Goal: Obtain resource: Download file/media

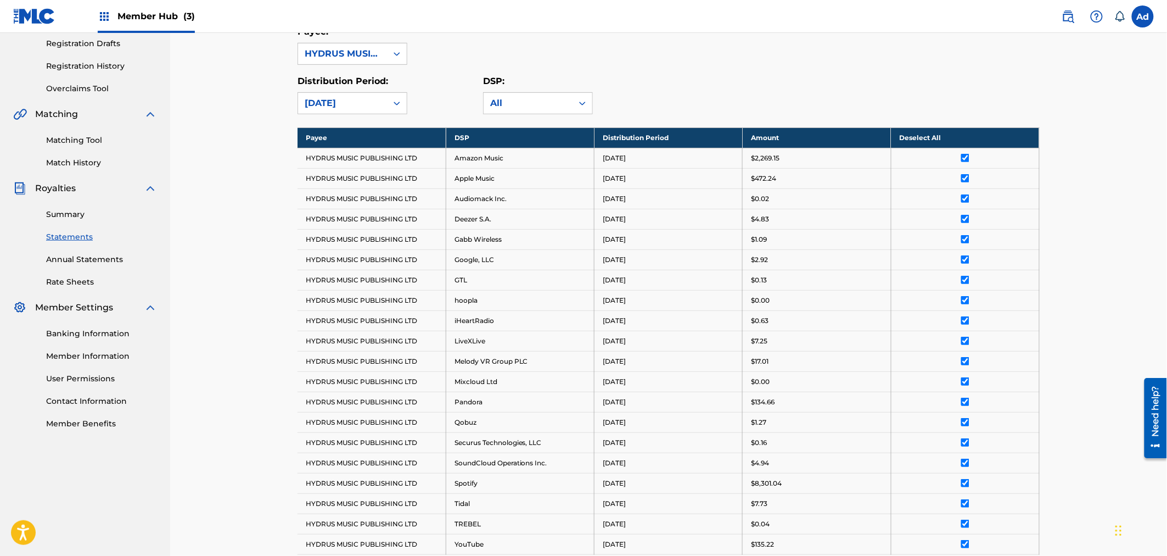
scroll to position [75, 0]
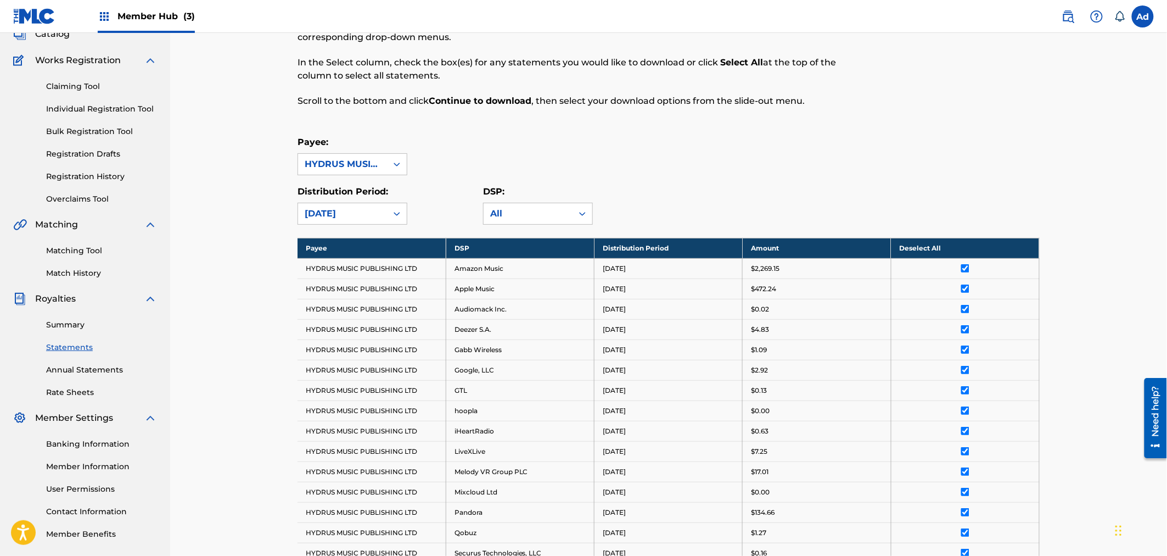
click at [398, 215] on icon at bounding box center [396, 213] width 11 height 11
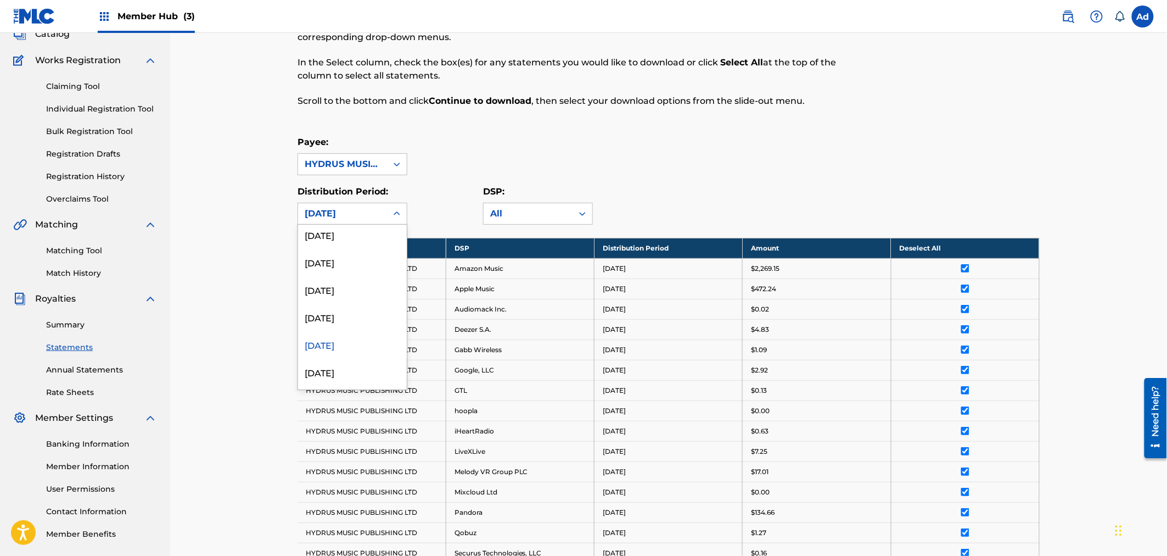
scroll to position [120, 0]
click at [401, 209] on icon at bounding box center [396, 213] width 11 height 11
click at [357, 294] on div "[DATE]" at bounding box center [352, 292] width 109 height 27
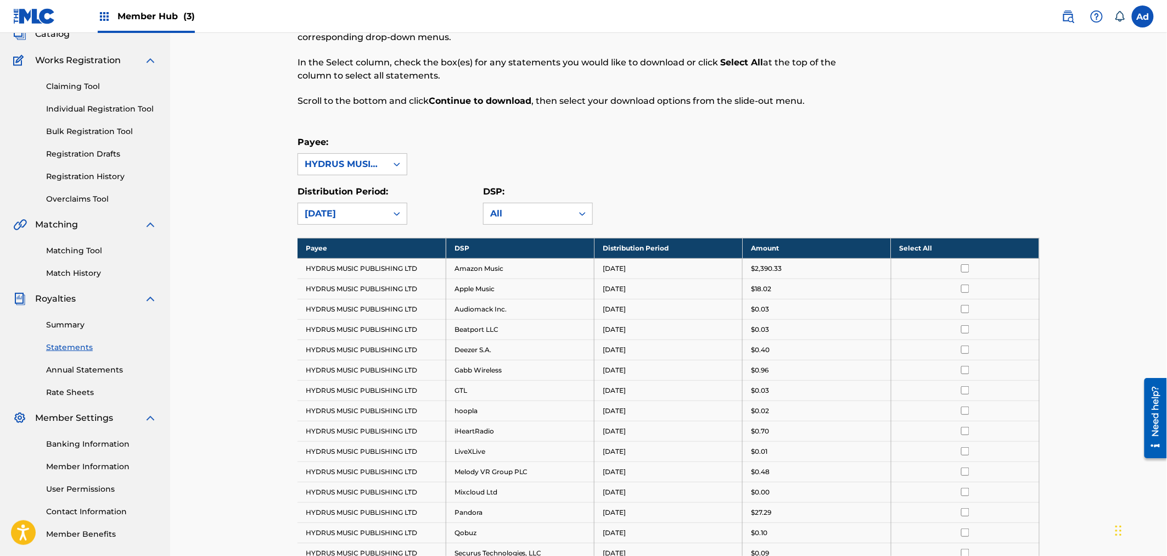
click at [924, 248] on th "Select All" at bounding box center [965, 248] width 148 height 20
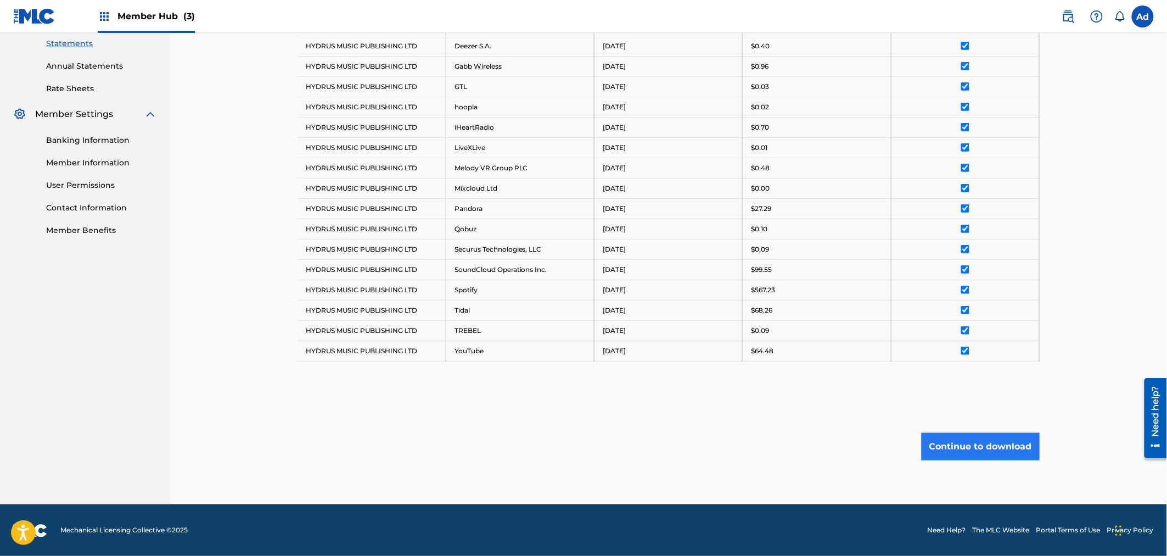
scroll to position [380, 0]
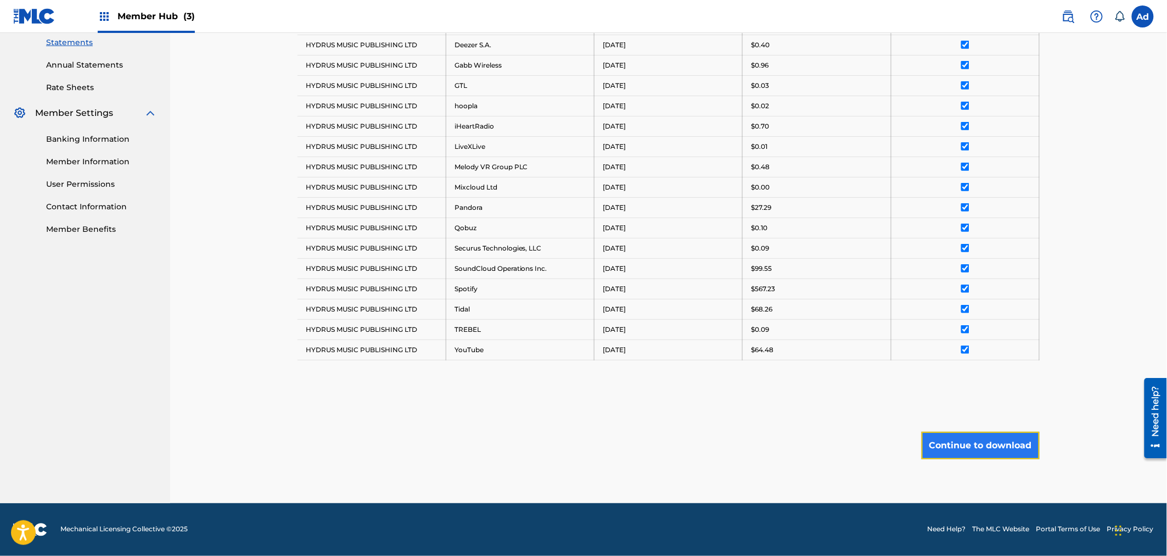
click at [971, 445] on button "Continue to download" at bounding box center [981, 445] width 118 height 27
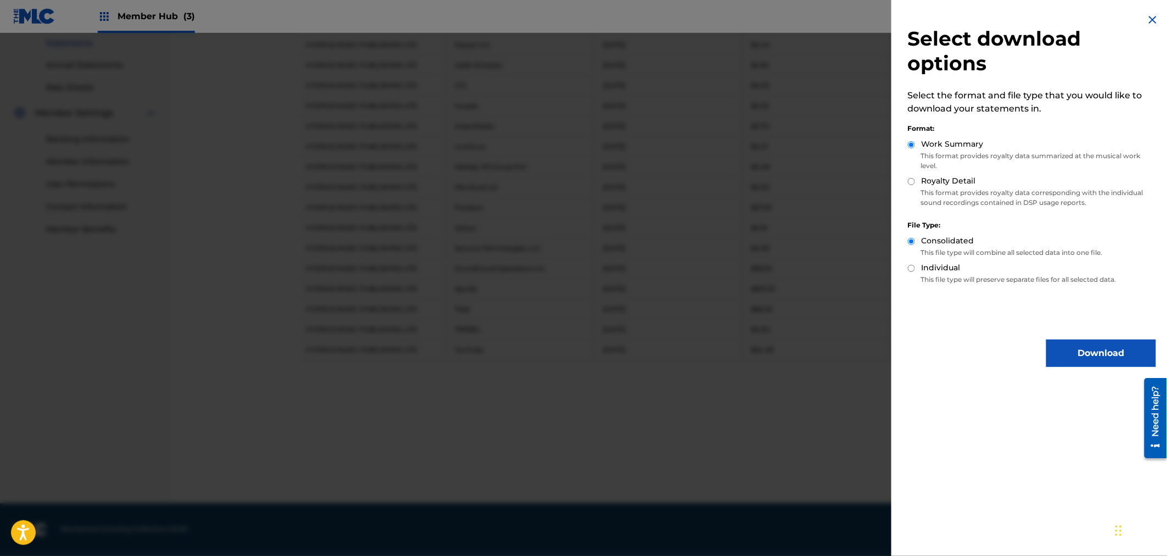
click at [914, 182] on input "Royalty Detail" at bounding box center [911, 181] width 7 height 7
radio input "true"
click at [1104, 351] on button "Download" at bounding box center [1101, 352] width 110 height 27
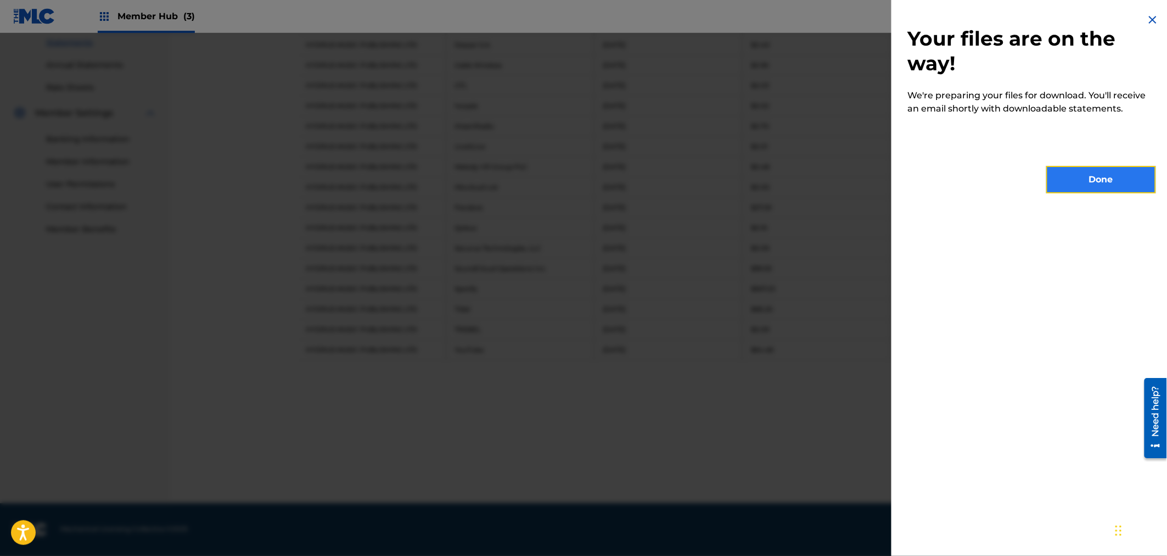
click at [1096, 176] on button "Done" at bounding box center [1101, 179] width 110 height 27
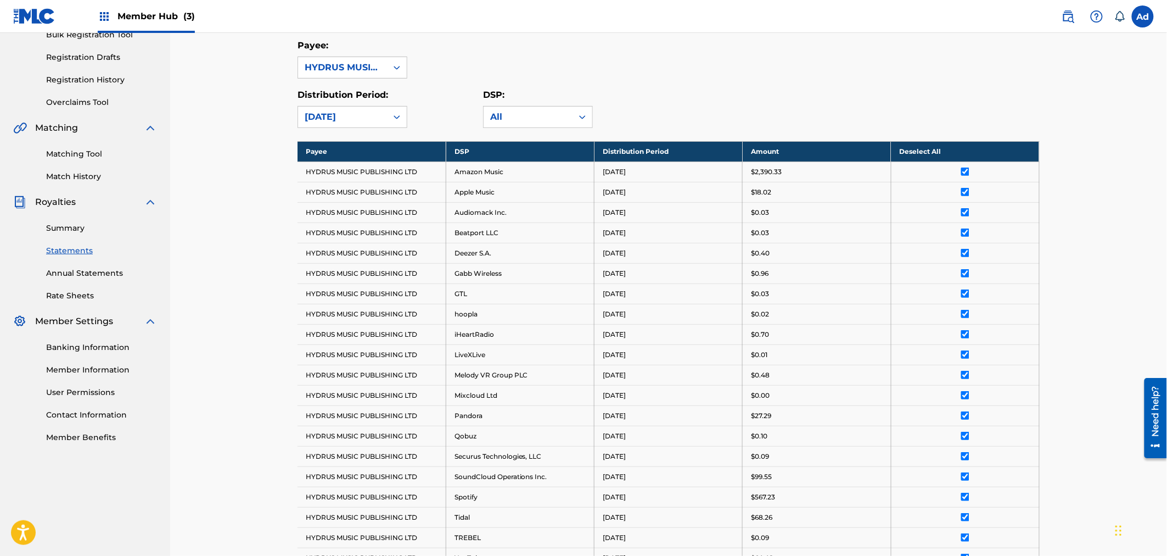
scroll to position [75, 0]
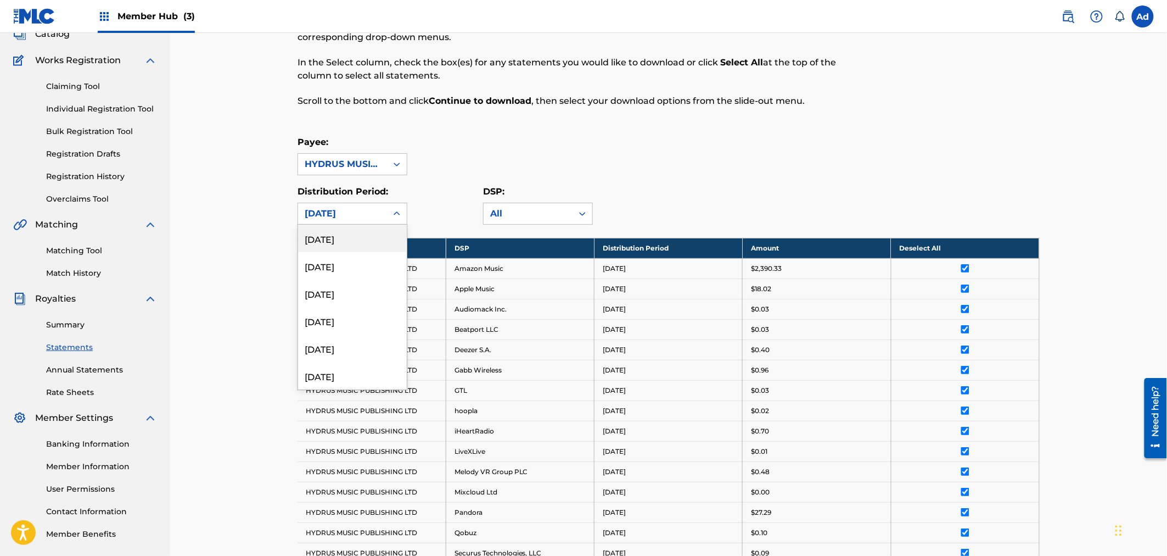
click at [400, 212] on icon at bounding box center [396, 213] width 11 height 11
click at [342, 348] on div "[DATE]" at bounding box center [352, 347] width 109 height 27
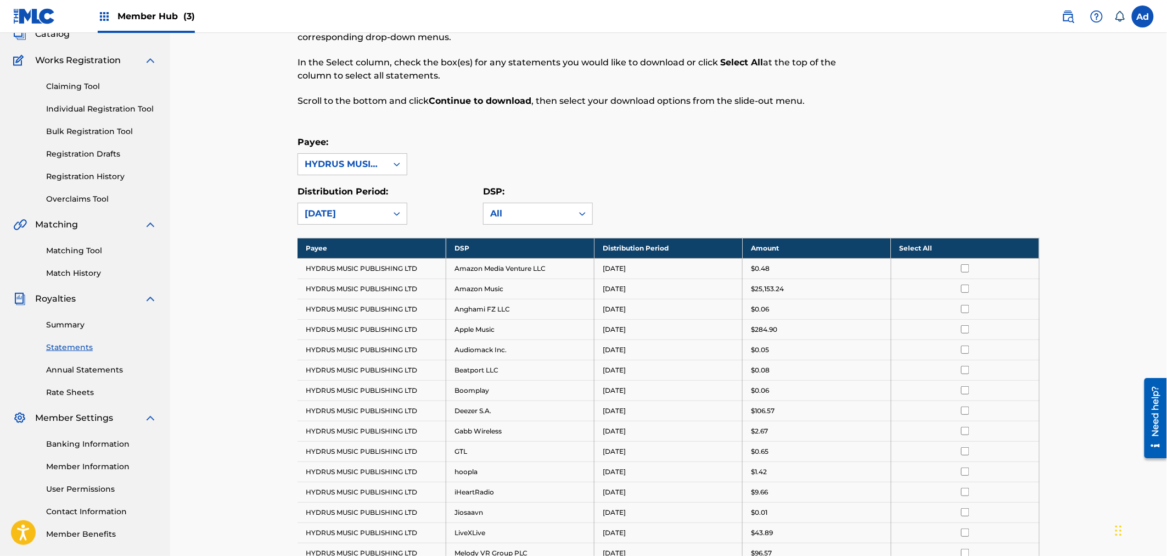
click at [925, 245] on th "Select All" at bounding box center [965, 248] width 148 height 20
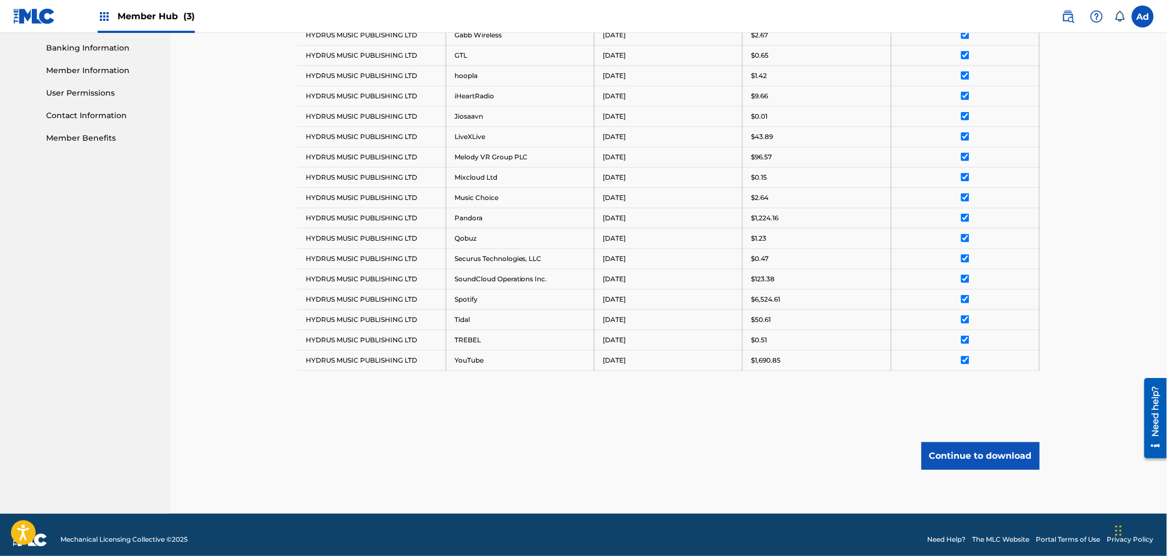
scroll to position [482, 0]
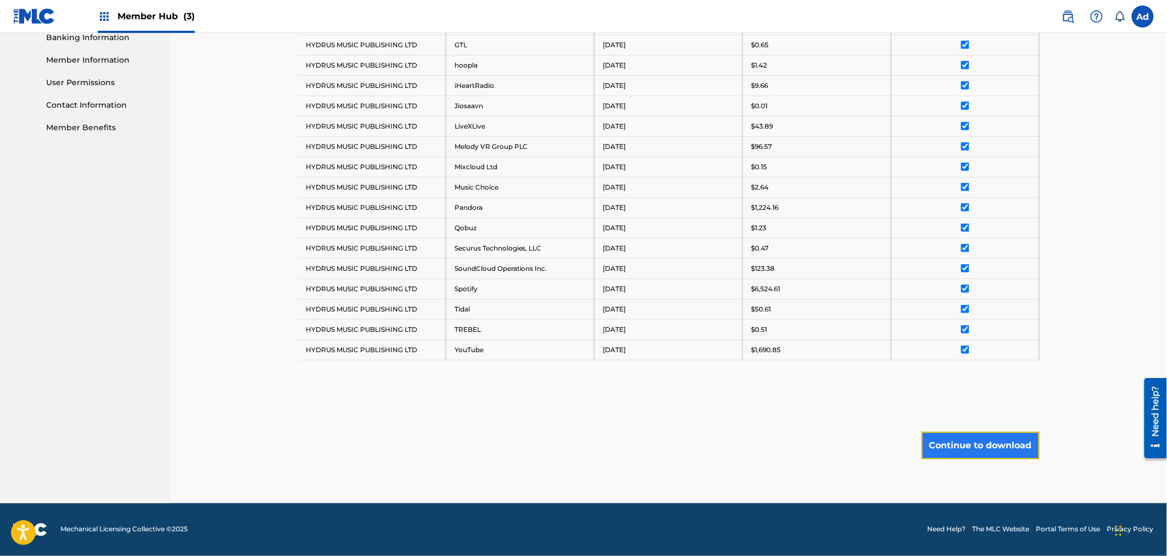
click at [958, 447] on button "Continue to download" at bounding box center [981, 445] width 118 height 27
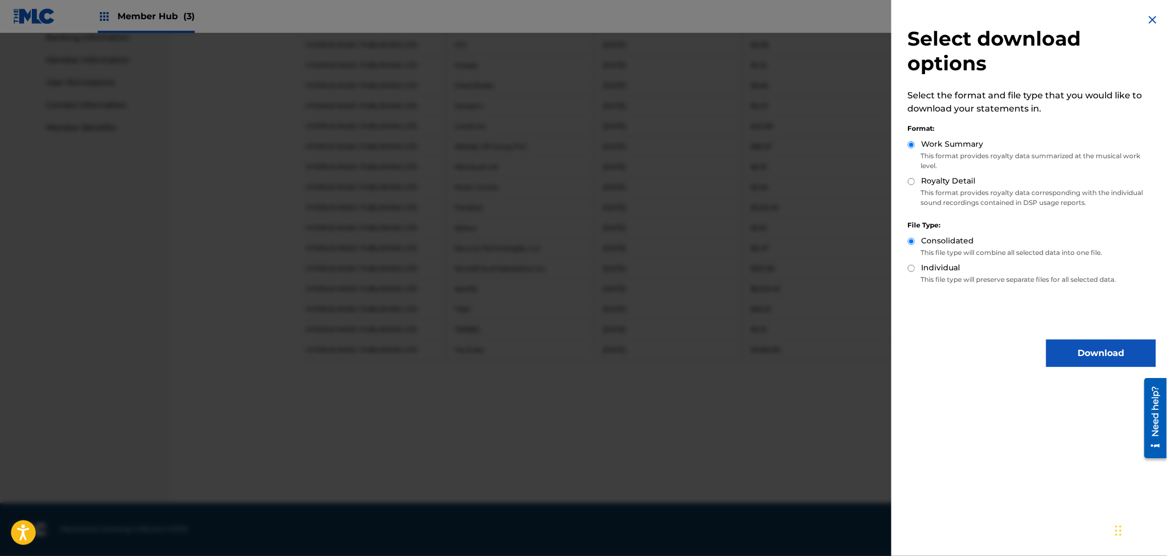
click at [911, 180] on input "Royalty Detail" at bounding box center [911, 181] width 7 height 7
radio input "true"
click at [1097, 352] on button "Download" at bounding box center [1101, 352] width 110 height 27
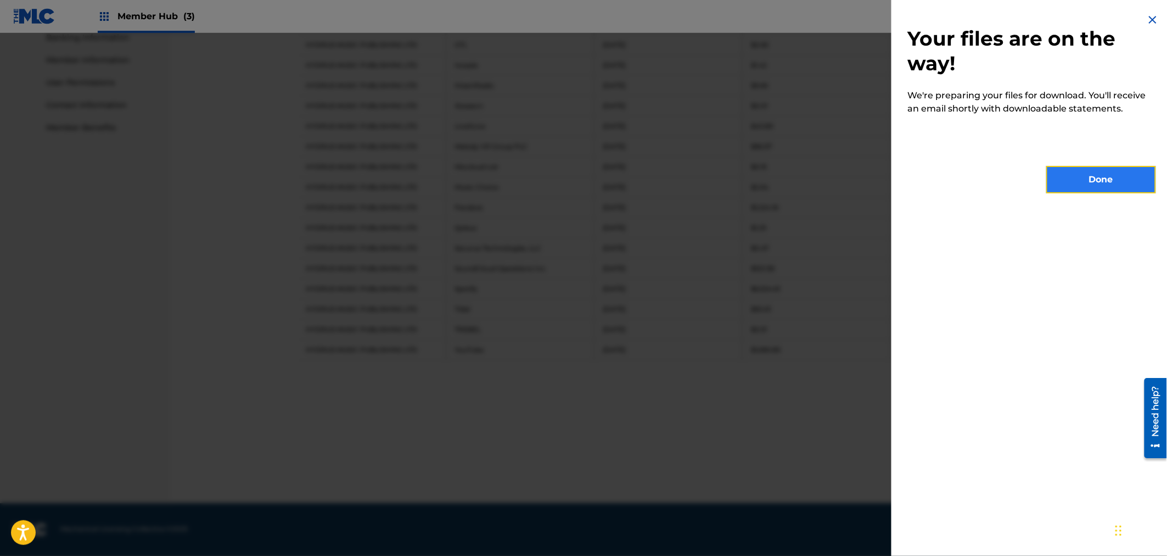
click at [1101, 172] on button "Done" at bounding box center [1101, 179] width 110 height 27
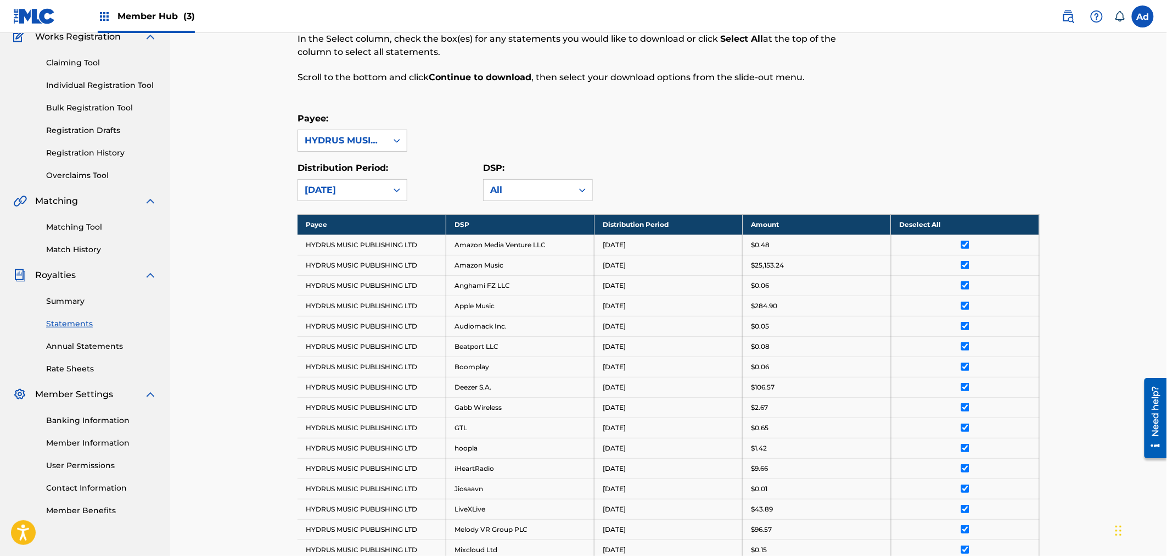
scroll to position [116, 0]
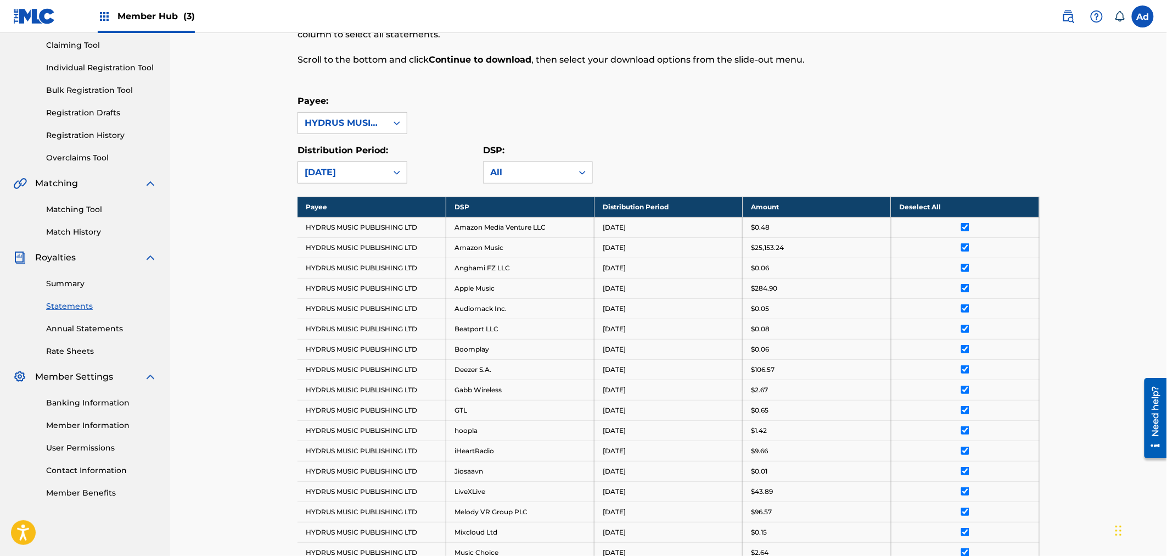
click at [394, 173] on icon at bounding box center [396, 172] width 11 height 11
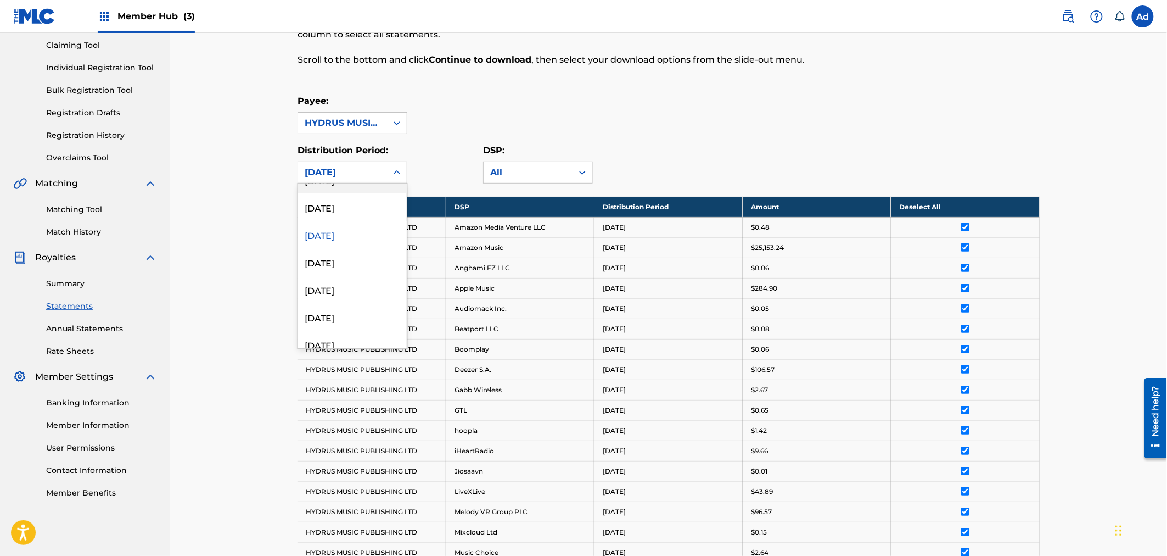
scroll to position [244, 0]
click at [335, 254] on div "[DATE]" at bounding box center [352, 255] width 109 height 27
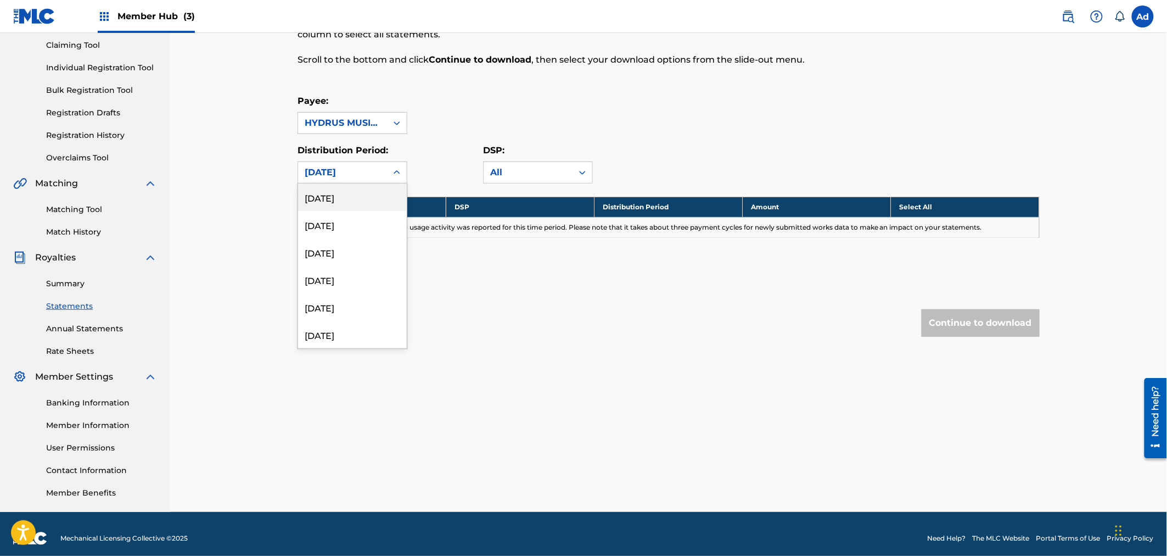
click at [398, 172] on icon at bounding box center [397, 172] width 7 height 4
click at [348, 284] on div "[DATE]" at bounding box center [352, 282] width 109 height 27
click at [393, 171] on icon at bounding box center [396, 172] width 11 height 11
click at [64, 278] on link "Summary" at bounding box center [101, 284] width 111 height 12
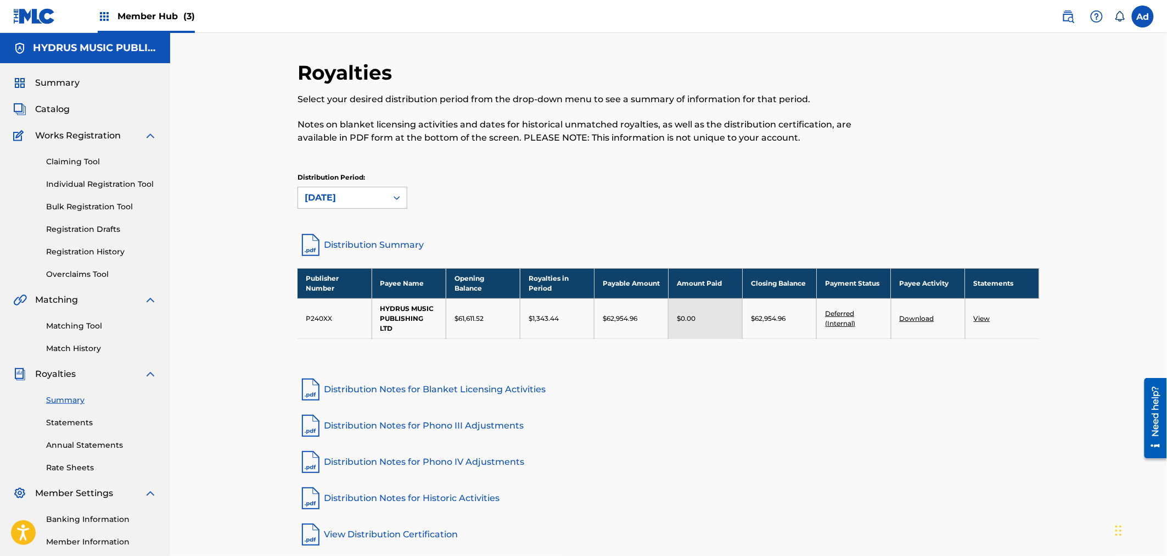
click at [393, 197] on icon at bounding box center [396, 197] width 11 height 11
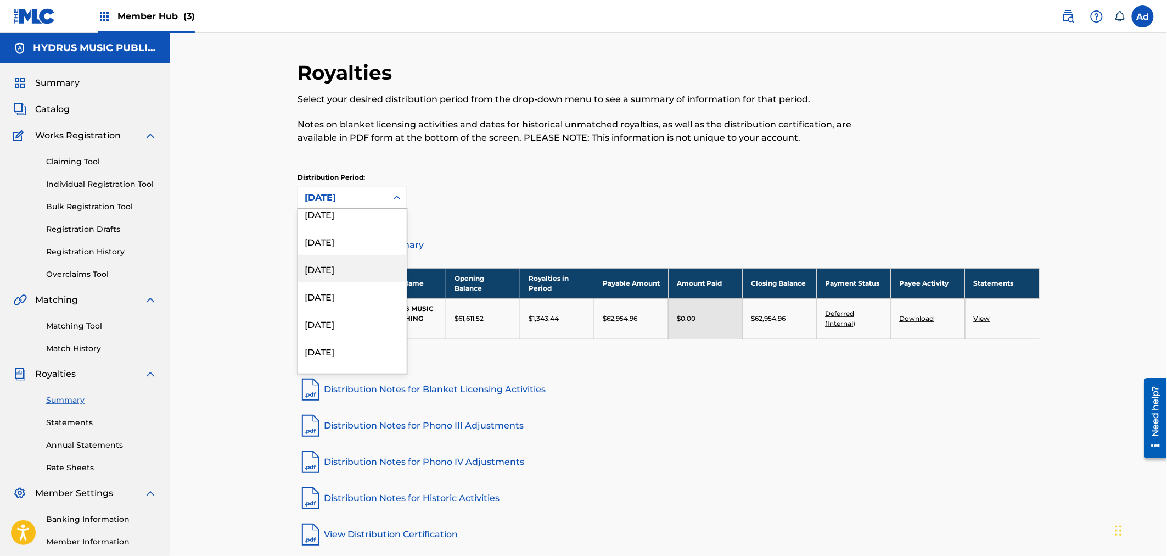
scroll to position [305, 0]
click at [338, 273] on div "[DATE]" at bounding box center [352, 274] width 109 height 27
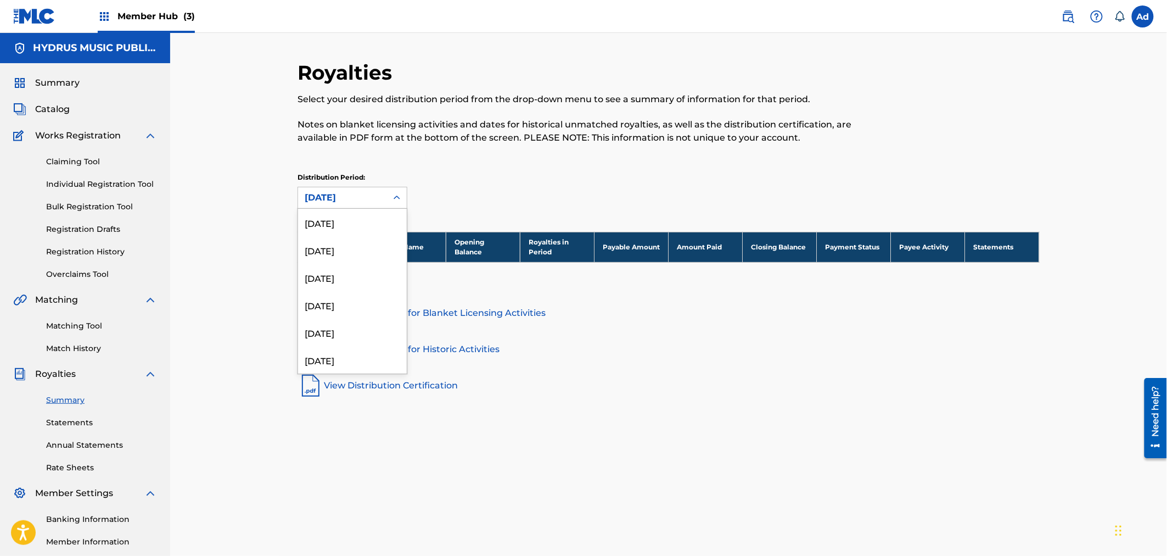
click at [394, 201] on icon at bounding box center [396, 197] width 11 height 11
click at [325, 321] on div "[DATE]" at bounding box center [352, 323] width 109 height 27
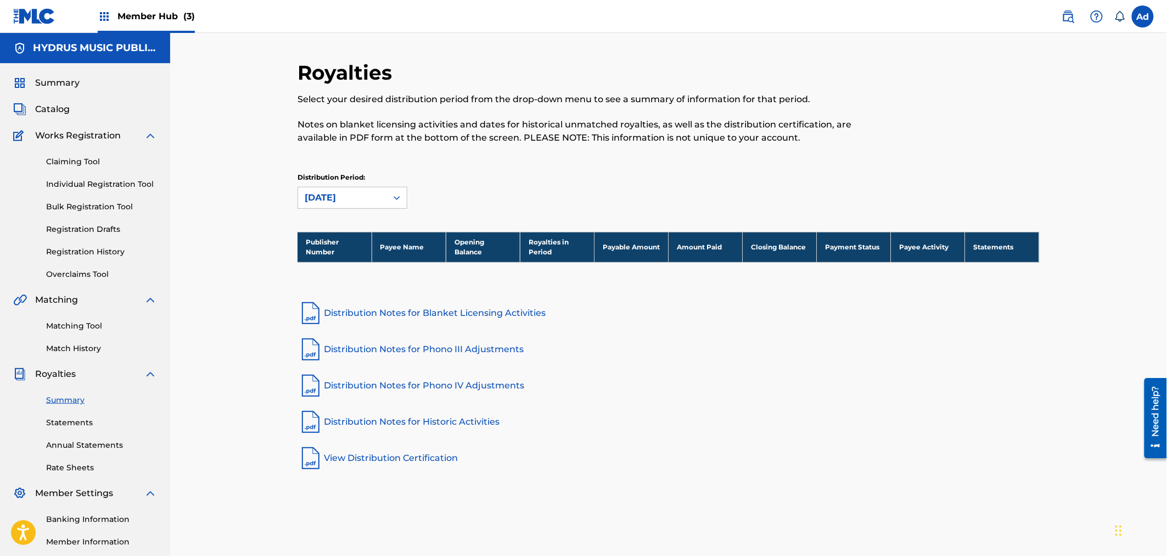
click at [393, 195] on icon at bounding box center [396, 197] width 11 height 11
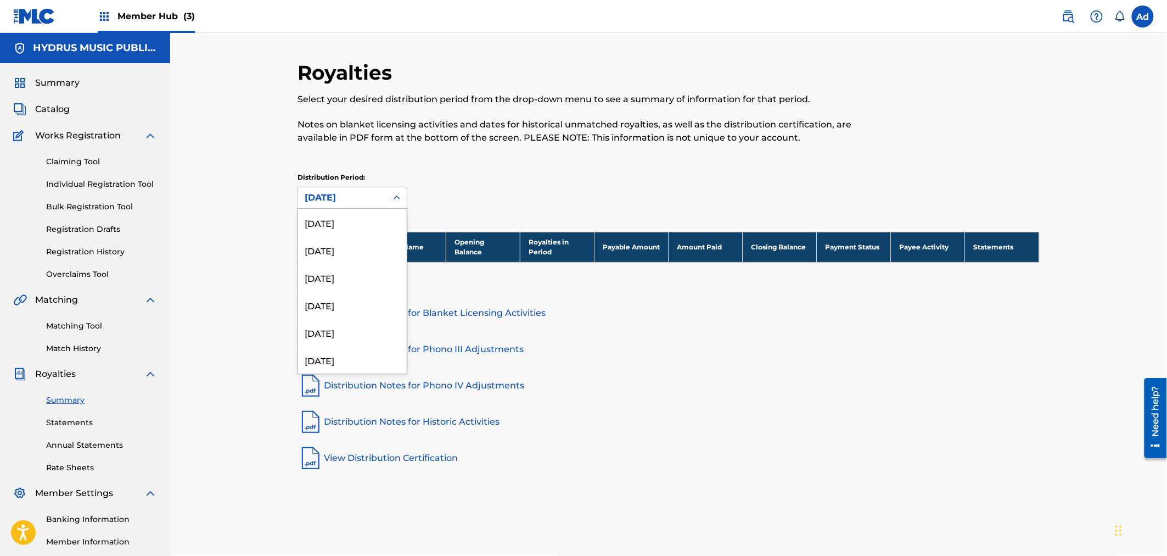
scroll to position [201, 0]
click at [327, 321] on div "[DATE]" at bounding box center [352, 323] width 109 height 27
click at [393, 194] on icon at bounding box center [396, 197] width 11 height 11
click at [339, 321] on div "[DATE]" at bounding box center [352, 323] width 109 height 27
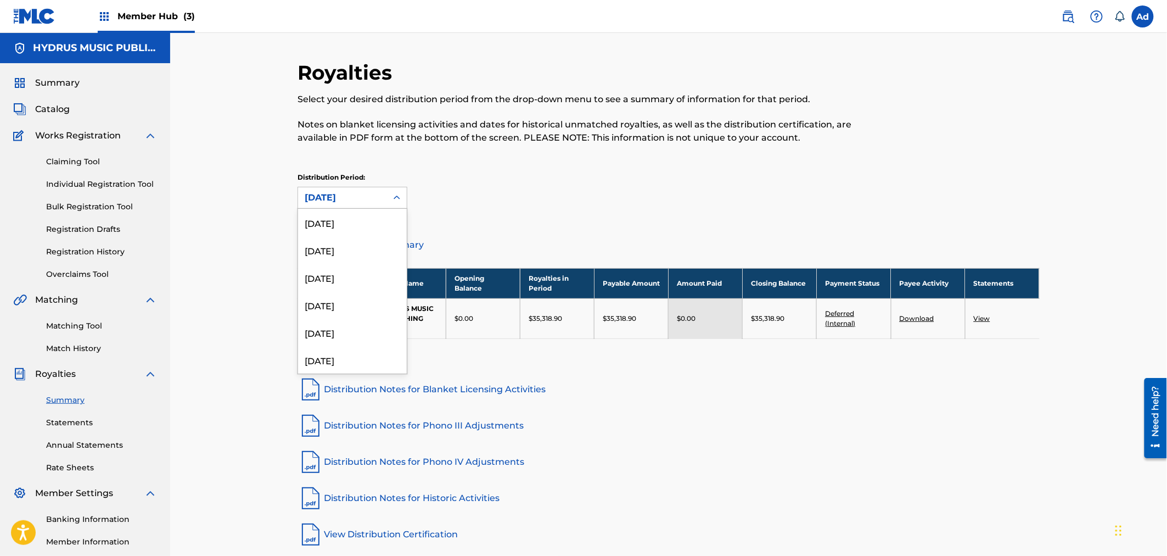
click at [393, 196] on icon at bounding box center [396, 197] width 11 height 11
click at [344, 324] on div "[DATE]" at bounding box center [352, 323] width 109 height 27
click at [397, 194] on icon at bounding box center [396, 197] width 11 height 11
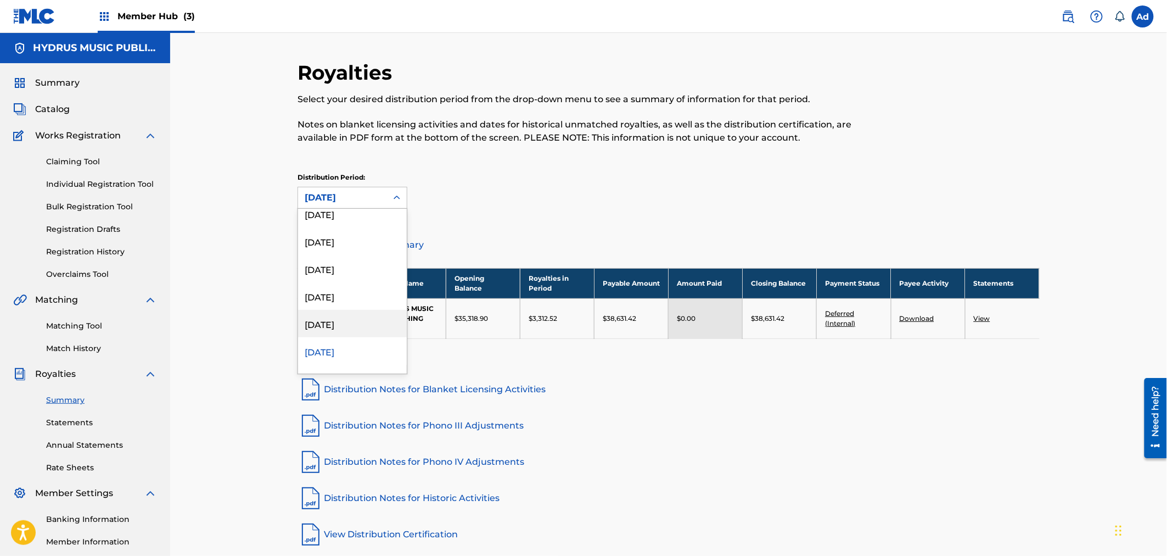
click at [343, 326] on div "[DATE]" at bounding box center [352, 323] width 109 height 27
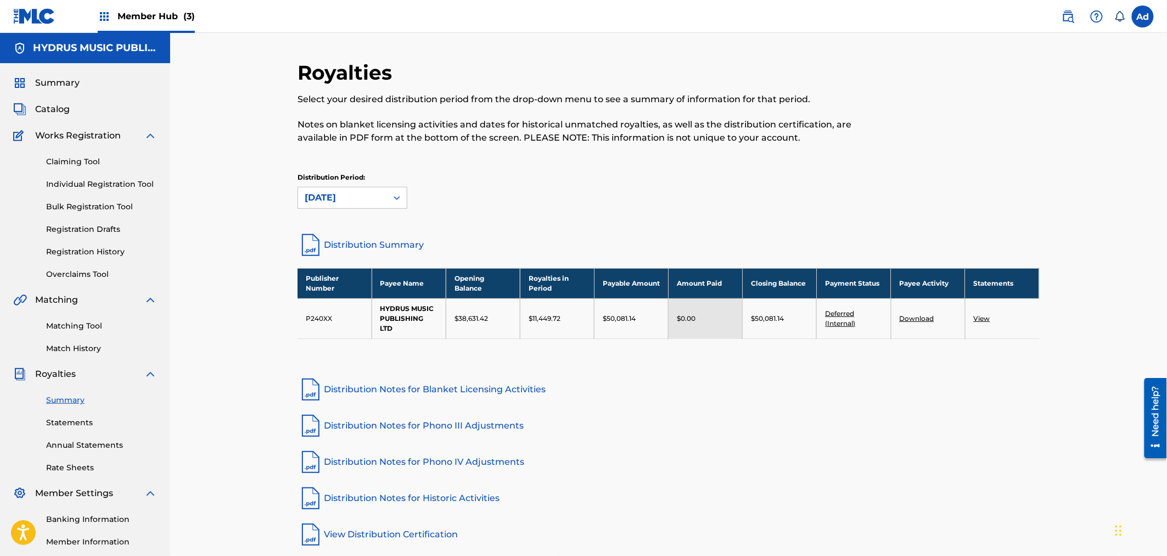
click at [983, 316] on link "View" at bounding box center [982, 318] width 16 height 8
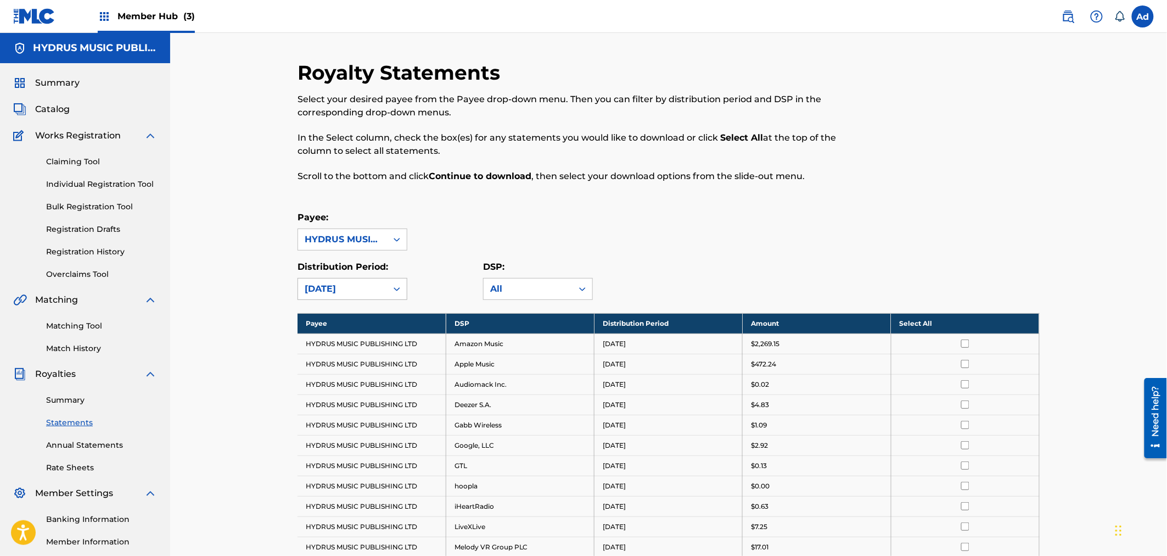
click at [398, 288] on icon at bounding box center [397, 289] width 7 height 4
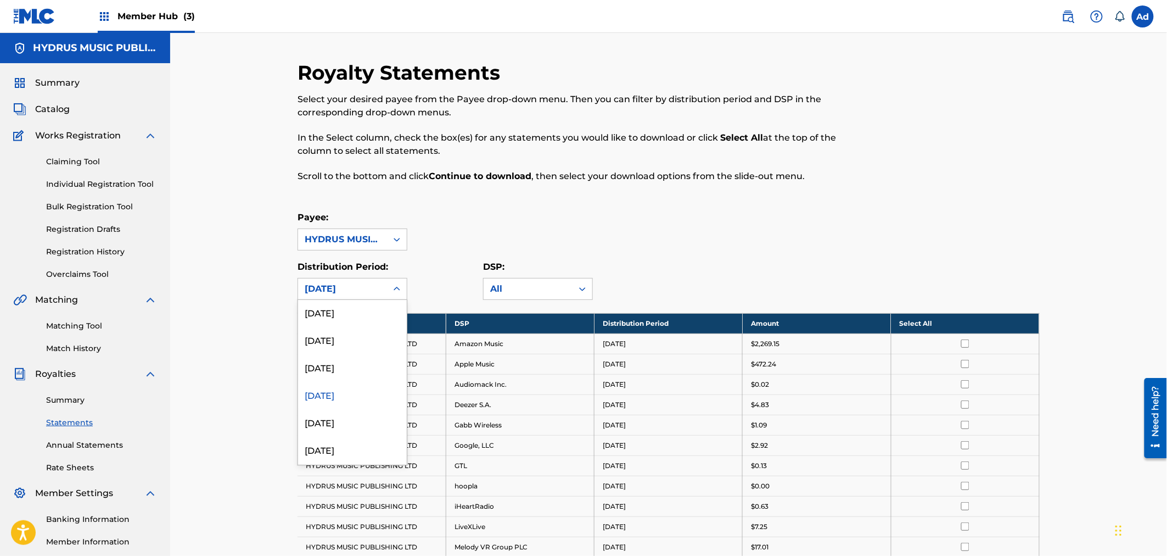
scroll to position [158, 0]
click at [366, 406] on div "[DATE]" at bounding box center [352, 402] width 109 height 27
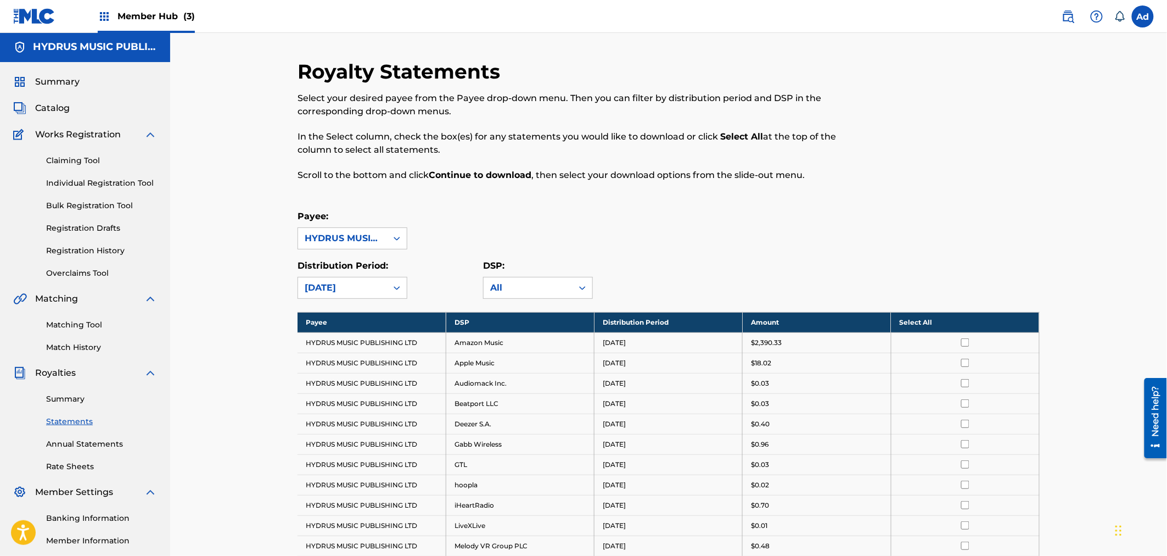
scroll to position [0, 0]
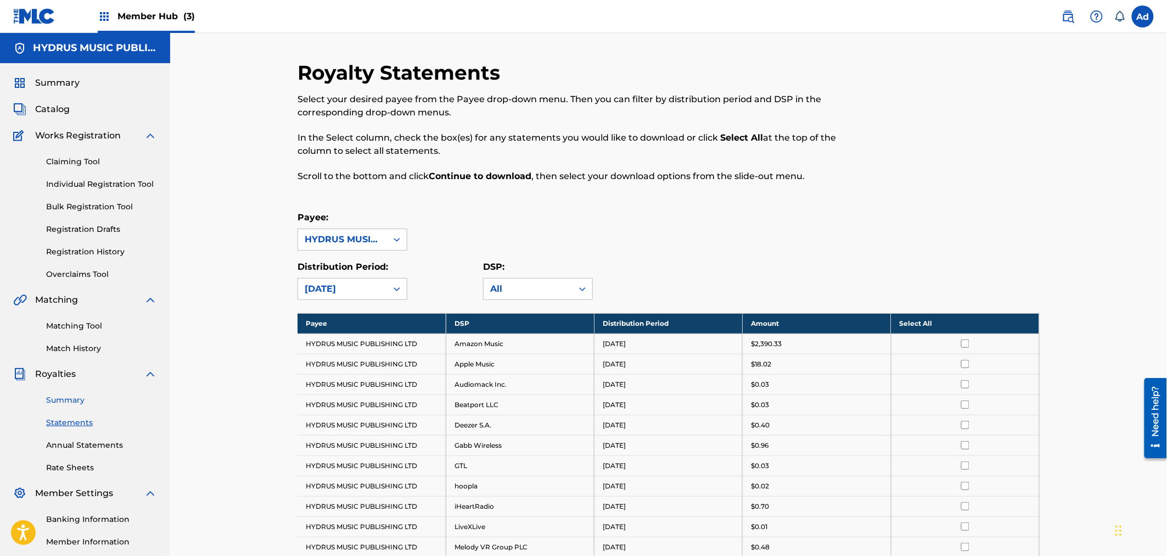
click at [56, 397] on link "Summary" at bounding box center [101, 400] width 111 height 12
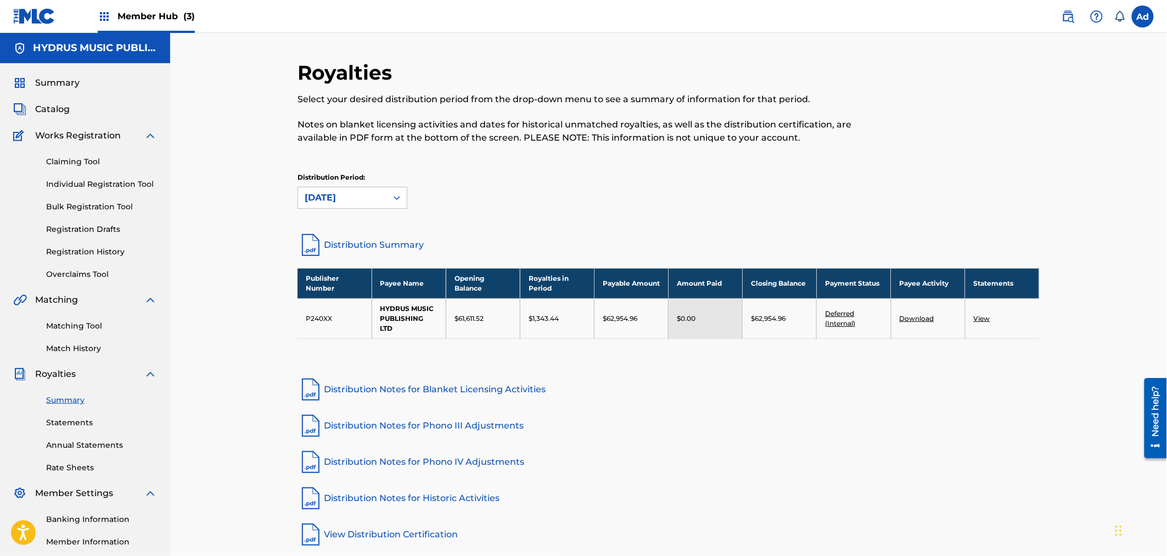
scroll to position [61, 0]
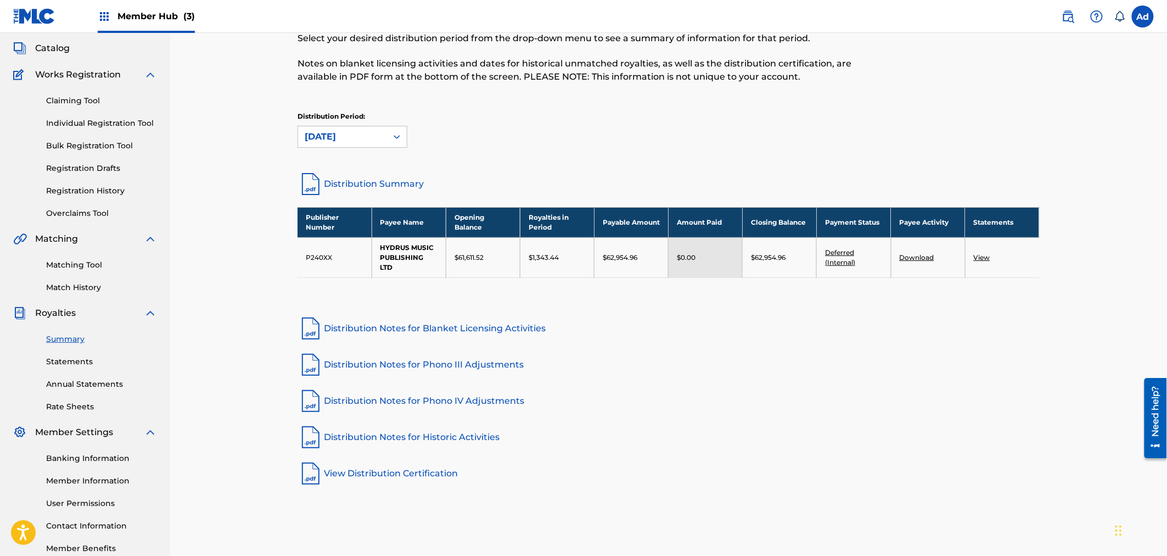
click at [353, 178] on link "Distribution Summary" at bounding box center [669, 184] width 742 height 26
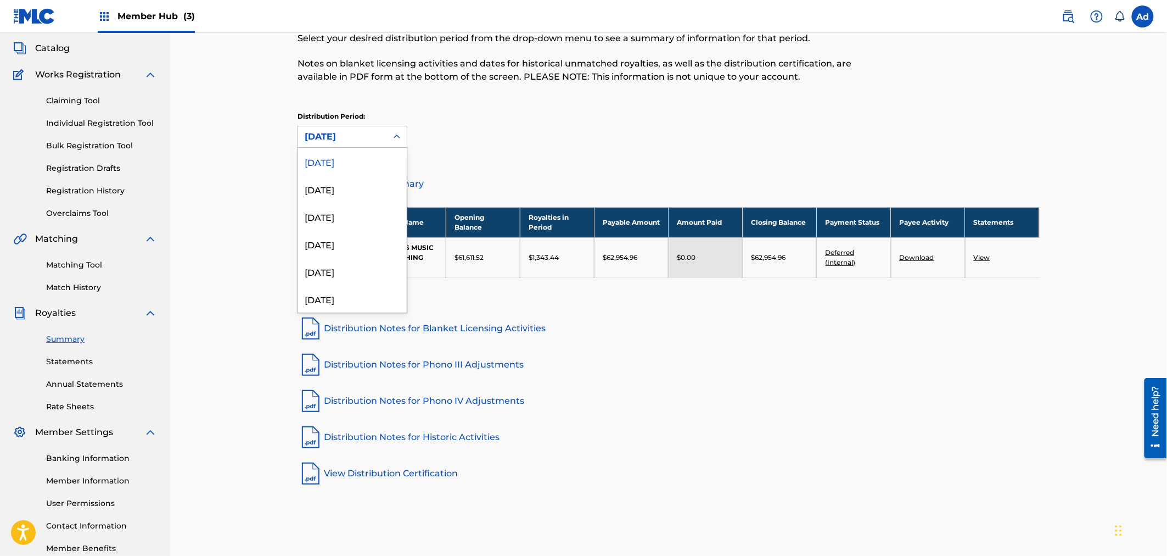
click at [396, 135] on icon at bounding box center [396, 136] width 11 height 11
click at [328, 189] on div "[DATE]" at bounding box center [352, 188] width 109 height 27
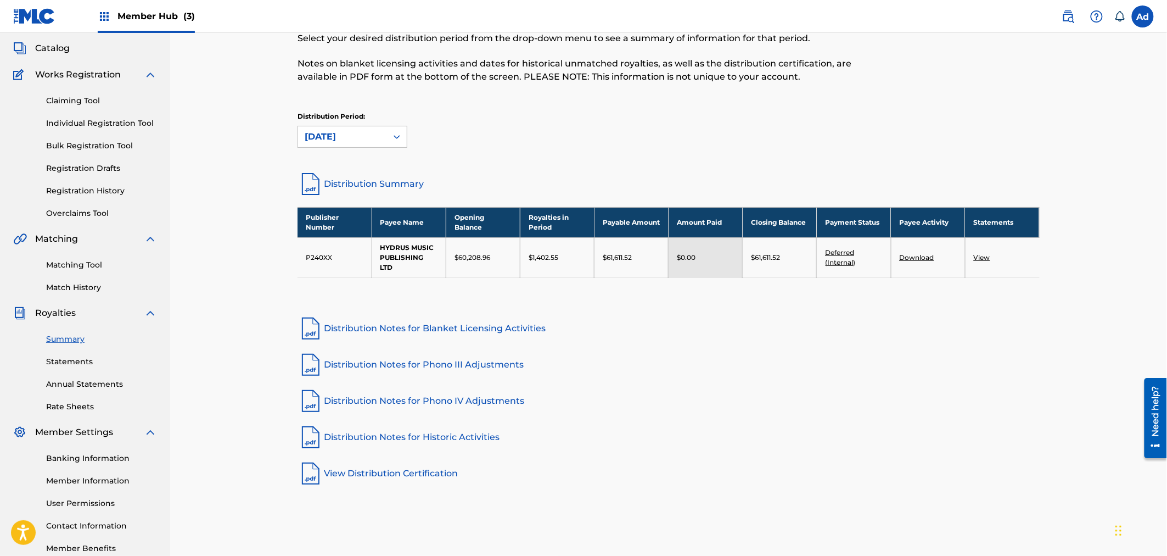
click at [322, 182] on img at bounding box center [311, 184] width 26 height 26
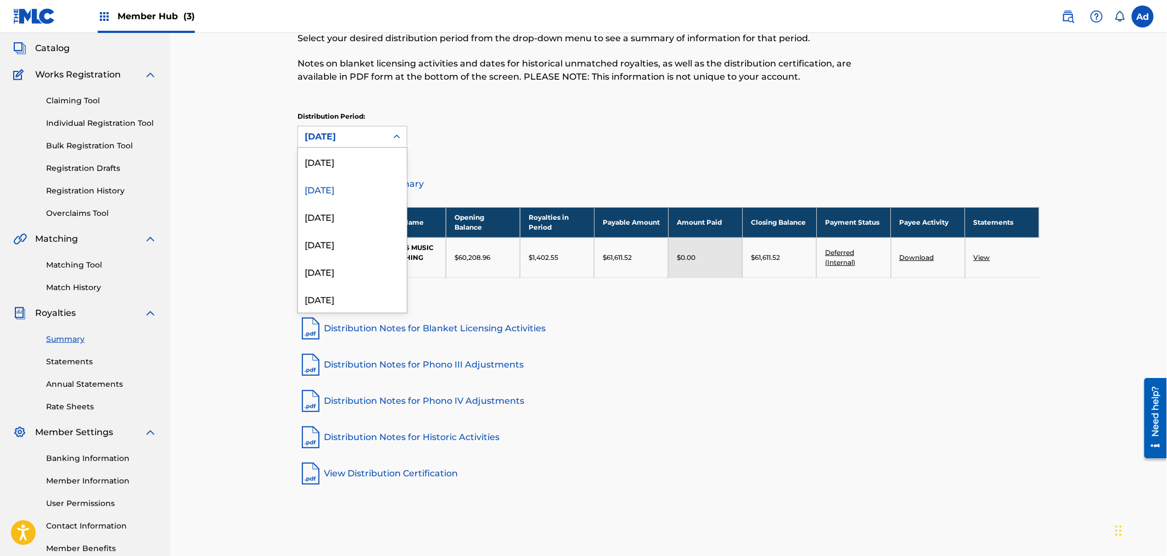
click at [399, 136] on icon at bounding box center [396, 136] width 11 height 11
click at [316, 216] on div "[DATE]" at bounding box center [352, 216] width 109 height 27
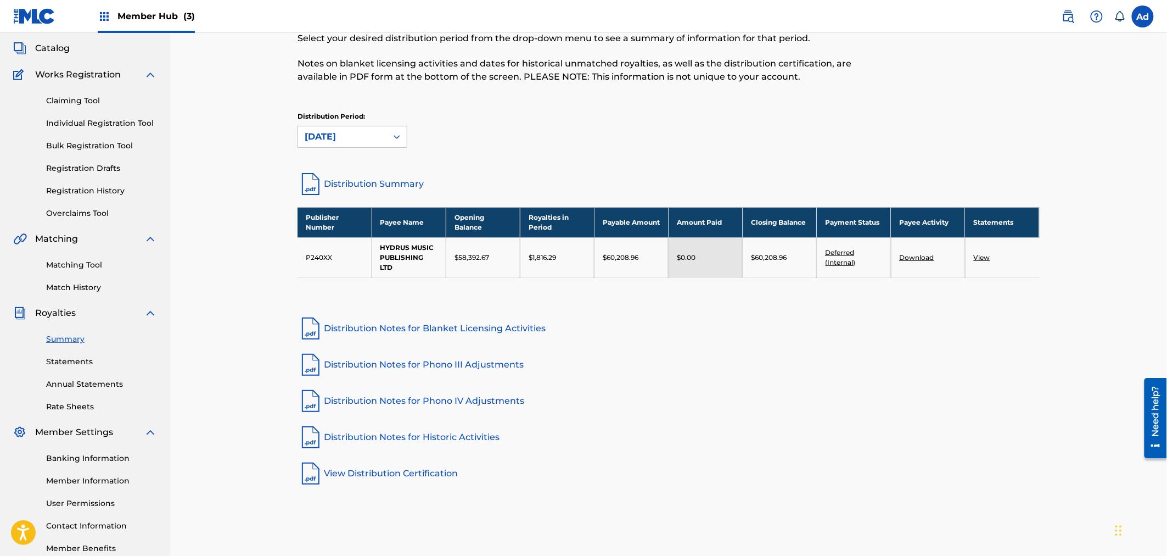
click at [317, 183] on img at bounding box center [311, 184] width 26 height 26
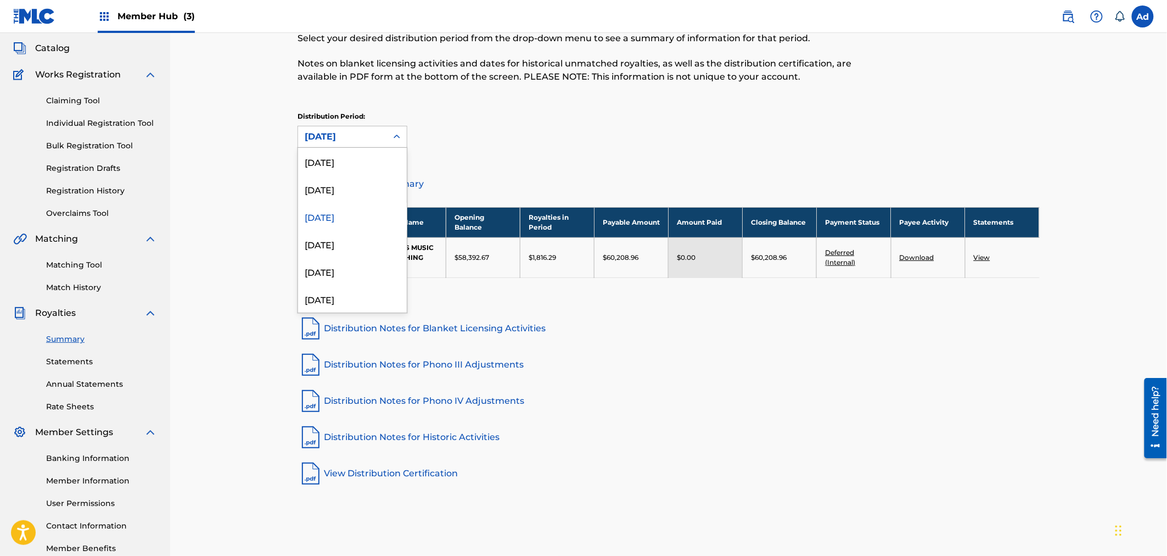
click at [398, 135] on icon at bounding box center [396, 136] width 11 height 11
click at [330, 244] on div "[DATE]" at bounding box center [352, 243] width 109 height 27
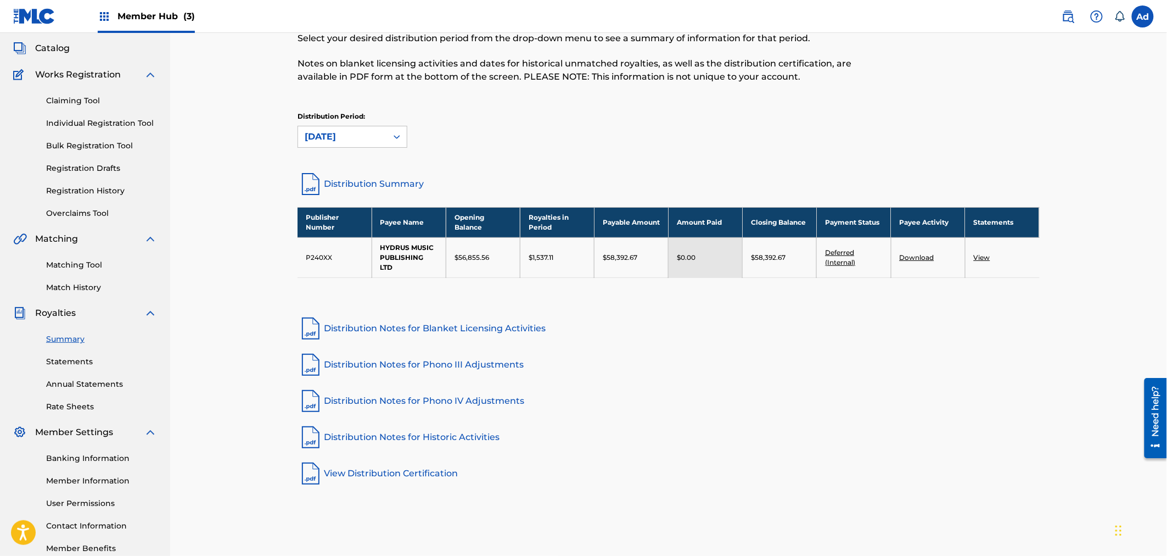
click at [367, 180] on link "Distribution Summary" at bounding box center [669, 184] width 742 height 26
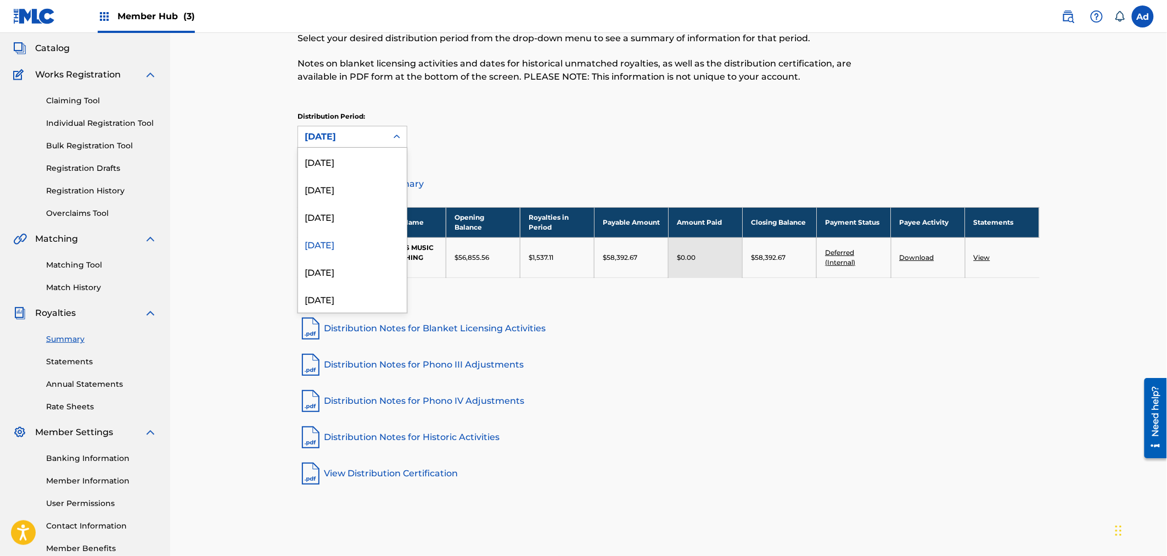
click at [400, 136] on icon at bounding box center [396, 136] width 11 height 11
click at [324, 271] on div "[DATE]" at bounding box center [352, 270] width 109 height 27
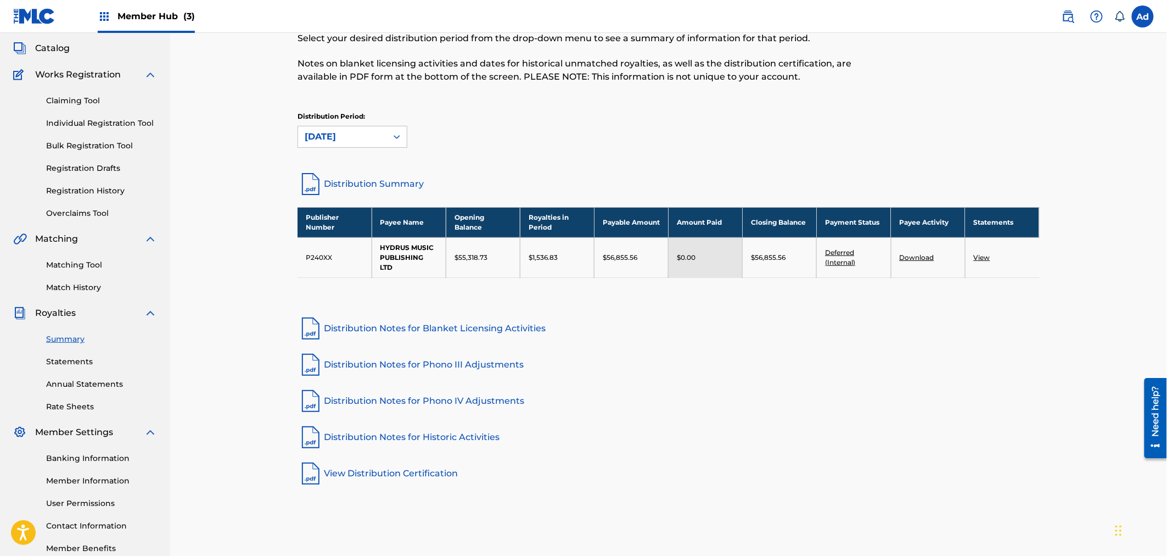
click at [317, 183] on img at bounding box center [311, 184] width 26 height 26
click at [349, 182] on link "Distribution Summary" at bounding box center [669, 184] width 742 height 26
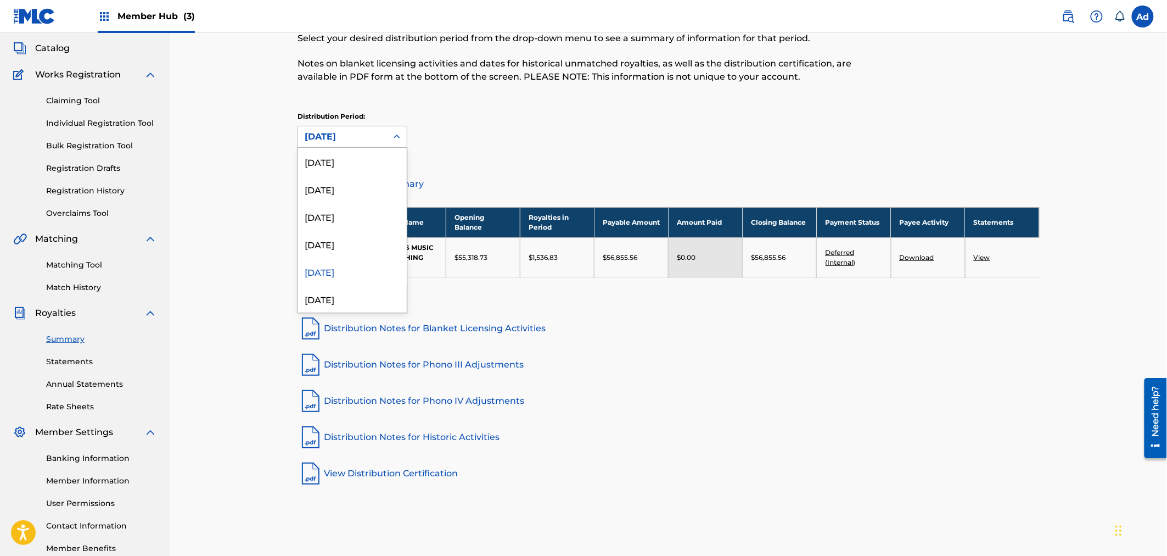
click at [398, 136] on icon at bounding box center [397, 137] width 7 height 4
click at [322, 299] on div "[DATE]" at bounding box center [352, 298] width 109 height 27
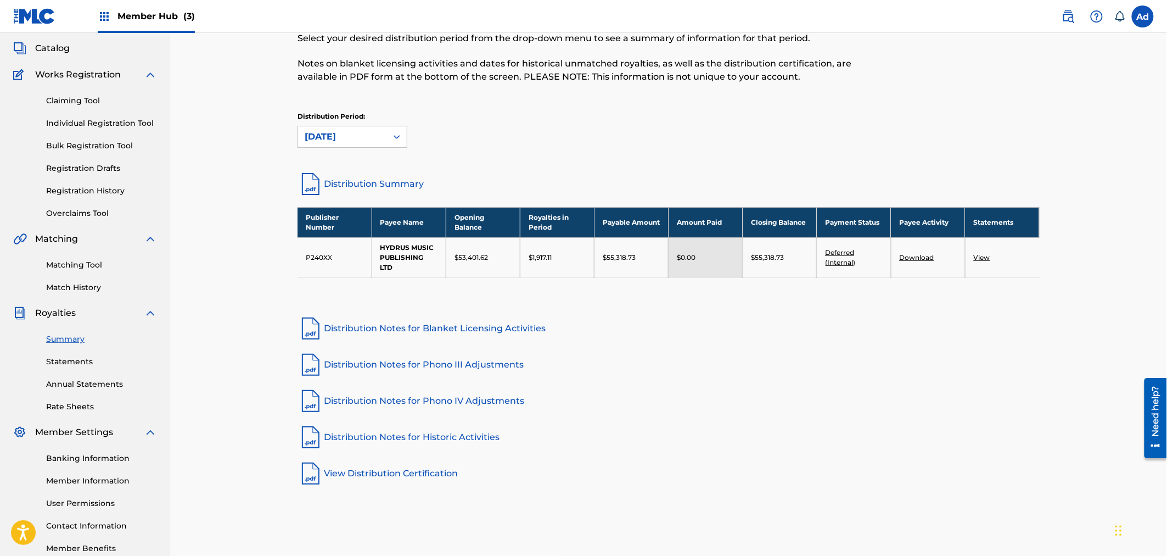
click at [351, 180] on link "Distribution Summary" at bounding box center [669, 184] width 742 height 26
click at [396, 133] on icon at bounding box center [396, 136] width 11 height 11
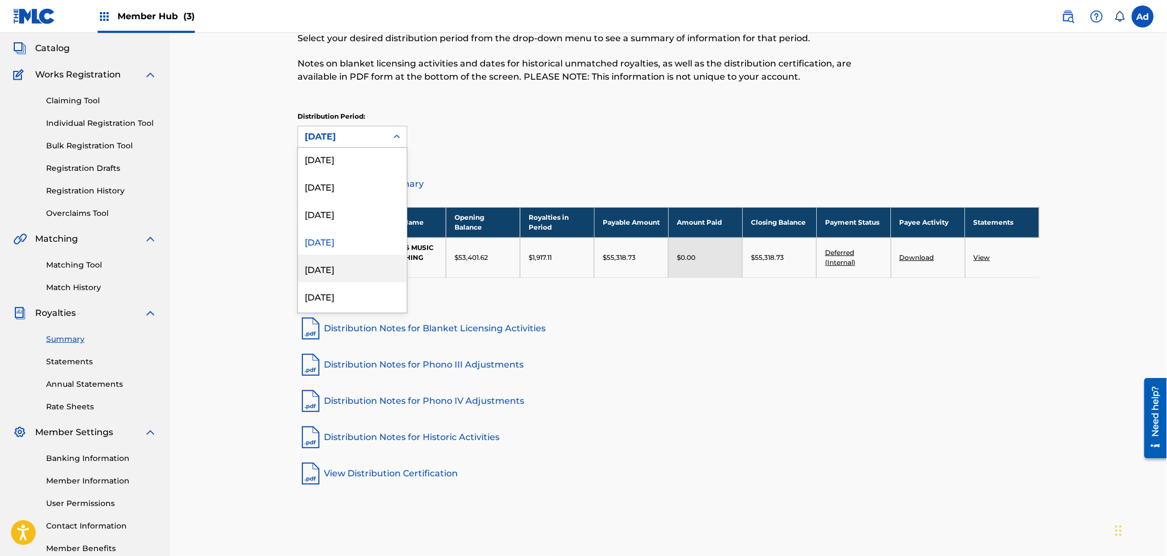
scroll to position [82, 0]
click at [341, 245] on div "[DATE]" at bounding box center [352, 243] width 109 height 27
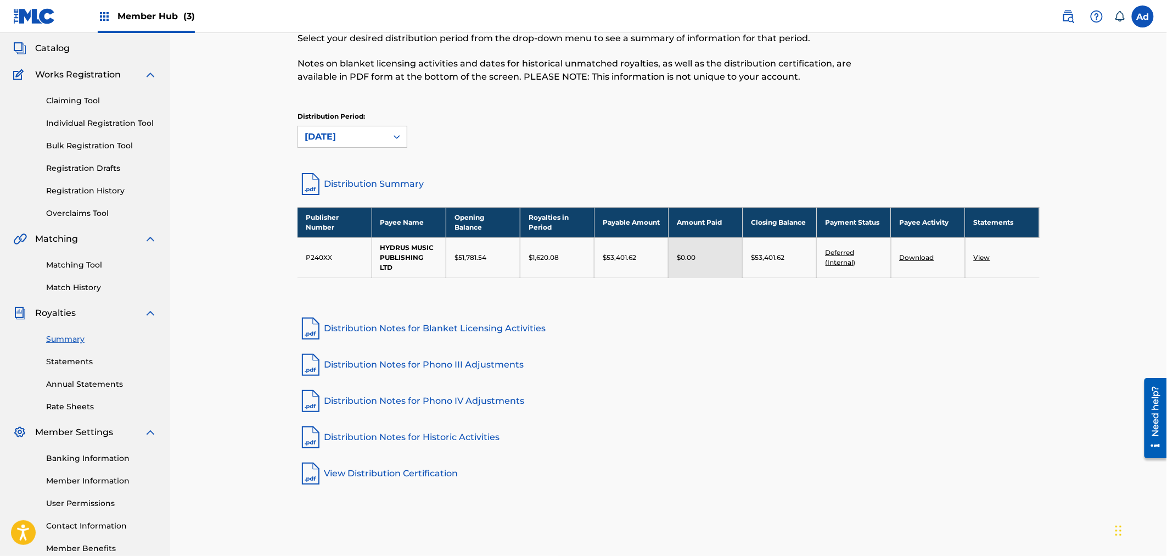
click at [354, 180] on link "Distribution Summary" at bounding box center [669, 184] width 742 height 26
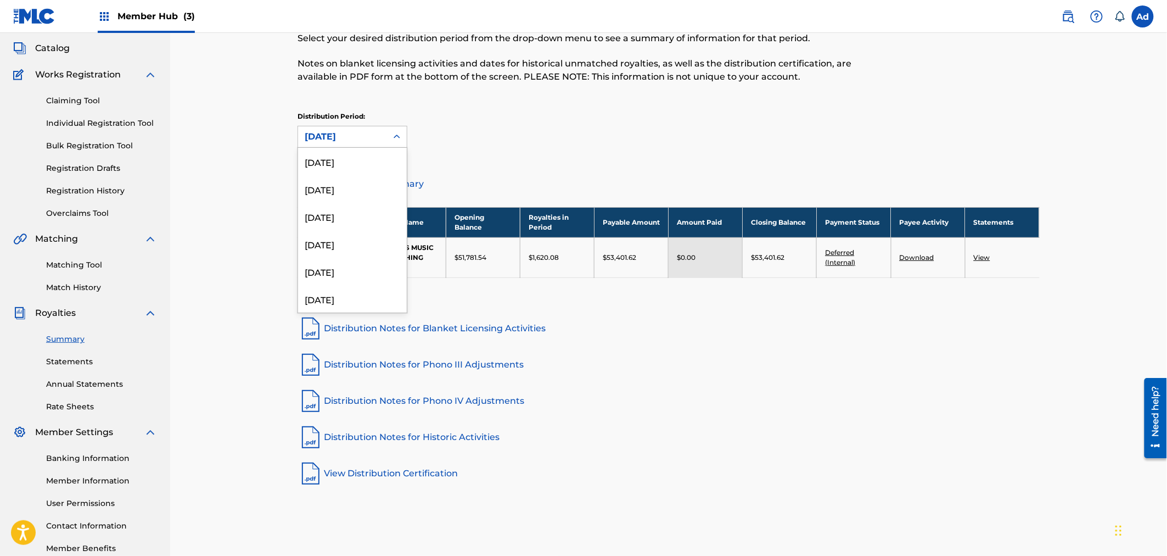
click at [398, 137] on icon at bounding box center [396, 136] width 11 height 11
click at [360, 220] on div "[DATE]" at bounding box center [352, 219] width 109 height 27
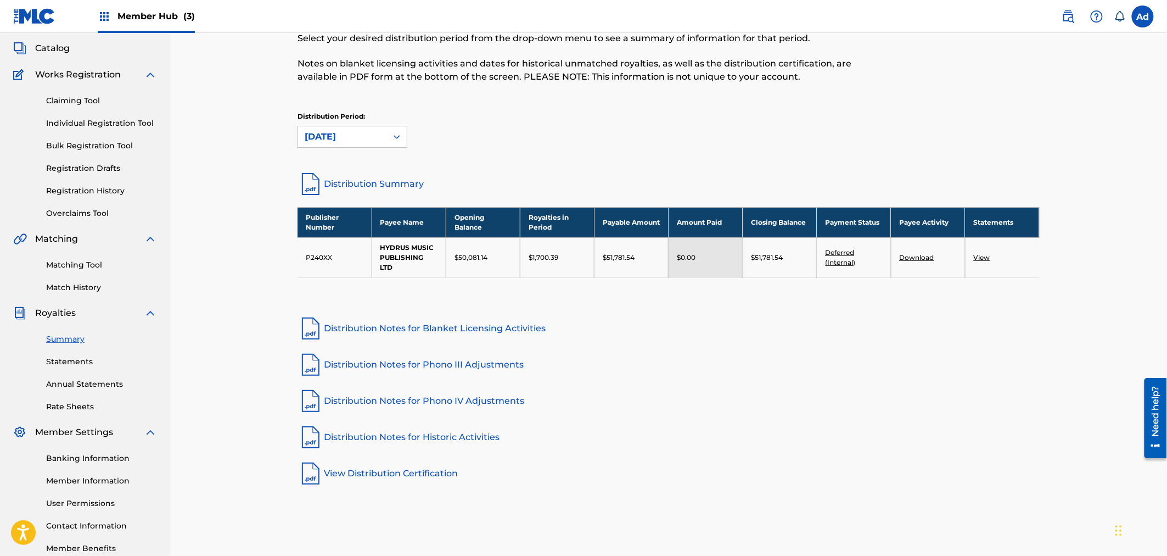
click at [349, 178] on link "Distribution Summary" at bounding box center [669, 184] width 742 height 26
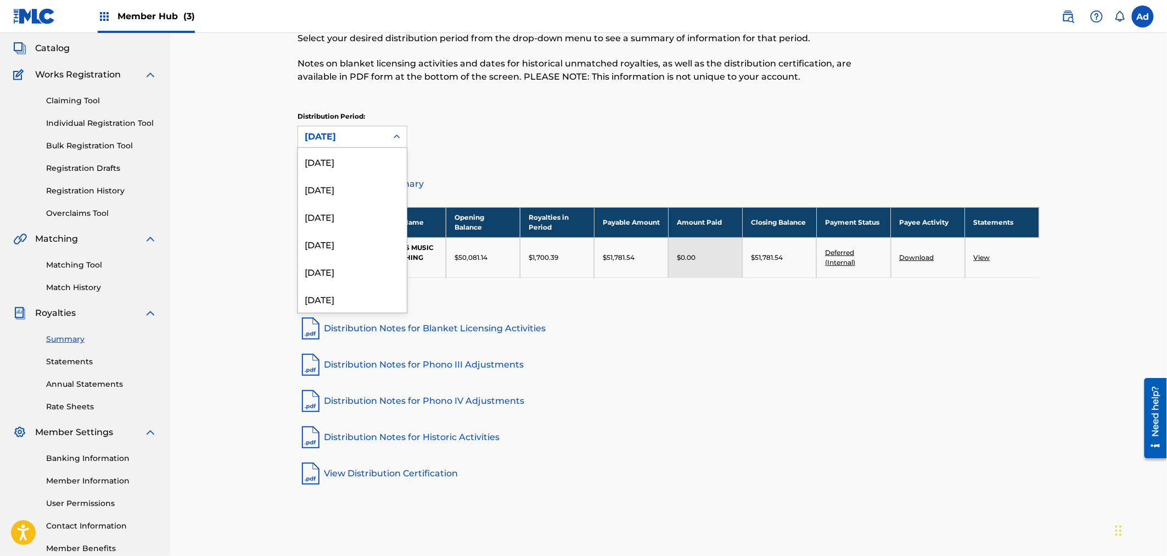
click at [397, 135] on icon at bounding box center [396, 136] width 11 height 11
click at [353, 259] on div "[DATE]" at bounding box center [352, 258] width 109 height 27
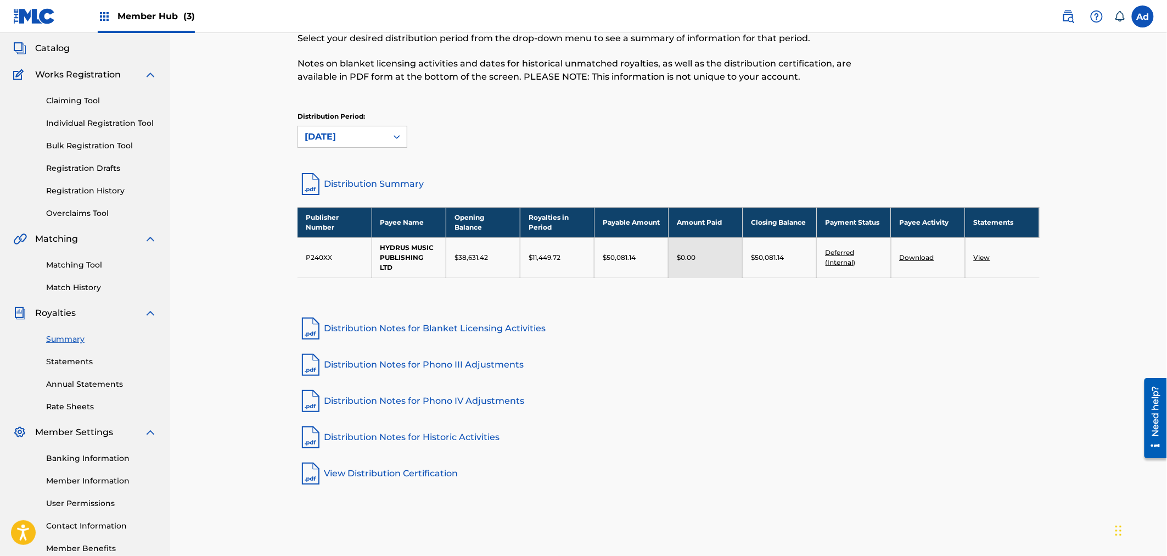
click at [331, 178] on link "Distribution Summary" at bounding box center [669, 184] width 742 height 26
